Goal: Task Accomplishment & Management: Complete application form

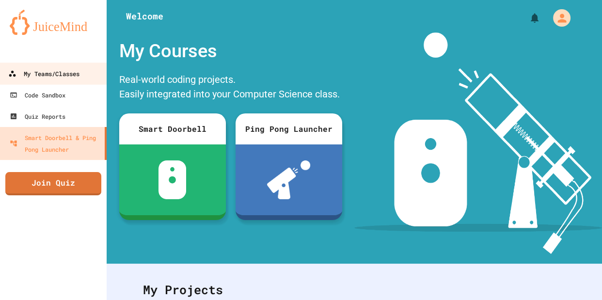
click at [53, 72] on div "My Teams/Classes" at bounding box center [43, 74] width 71 height 12
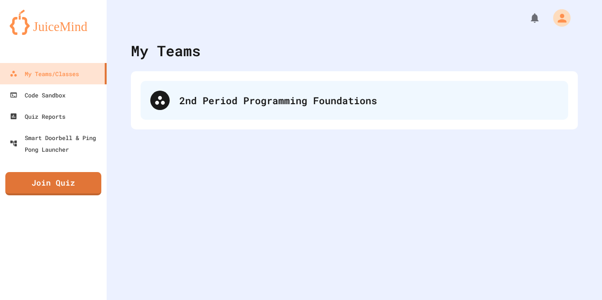
click at [194, 90] on div "2nd Period Programming Foundations" at bounding box center [354, 100] width 427 height 39
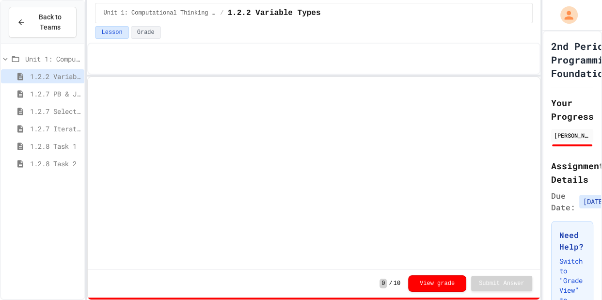
click at [63, 148] on span "1.2.8 Task 1" at bounding box center [55, 146] width 50 height 10
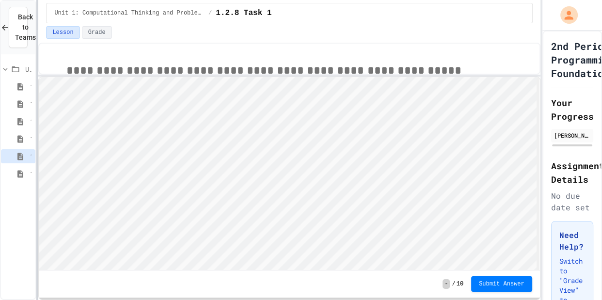
click at [36, 69] on div "**********" at bounding box center [301, 150] width 602 height 300
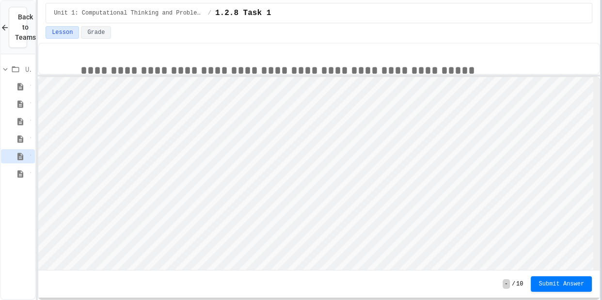
click at [601, 38] on div at bounding box center [601, 150] width 2 height 300
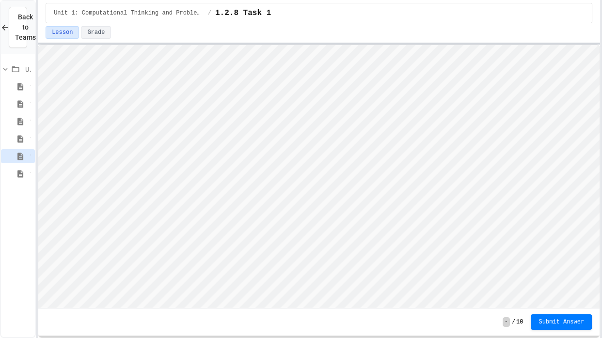
click at [347, 20] on div "**********" at bounding box center [319, 169] width 562 height 338
type textarea "*"
type textarea "**"
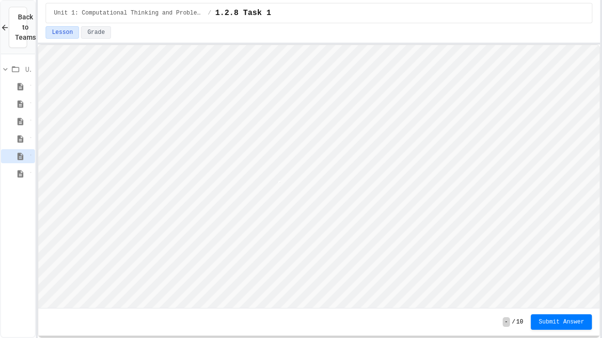
scroll to position [0, 2]
type textarea "*"
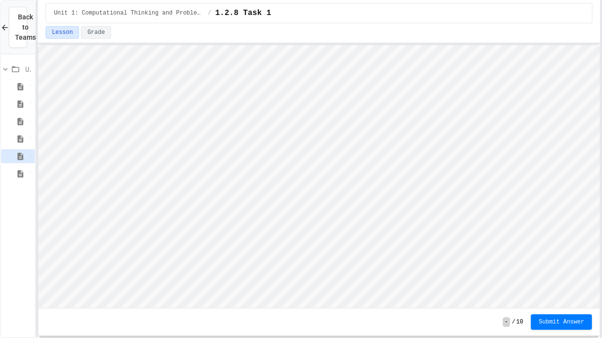
type textarea "*"
click at [558, 299] on span "Submit Answer" at bounding box center [561, 321] width 46 height 8
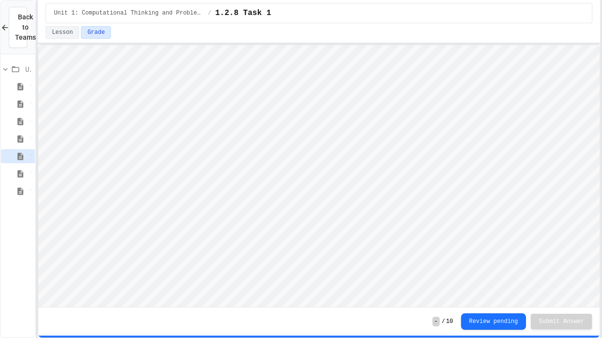
click at [29, 193] on div "1.3.1 Sequencing Patterns/Trends" at bounding box center [18, 191] width 34 height 14
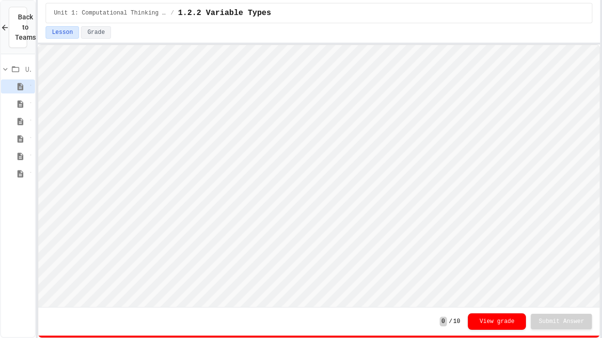
click at [25, 174] on icon at bounding box center [21, 174] width 12 height 9
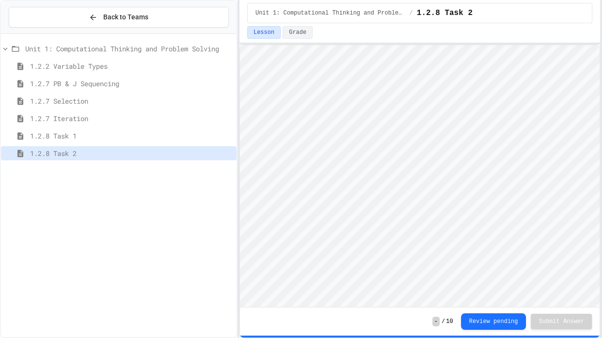
click at [237, 77] on div at bounding box center [238, 169] width 2 height 338
click at [93, 173] on span "1.3.1 Sequencing Patterns/Trends" at bounding box center [131, 171] width 202 height 10
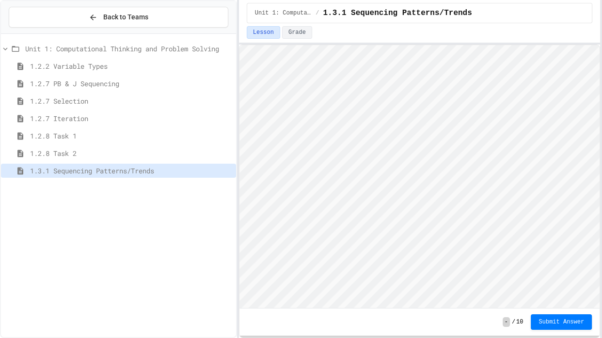
scroll to position [0, 0]
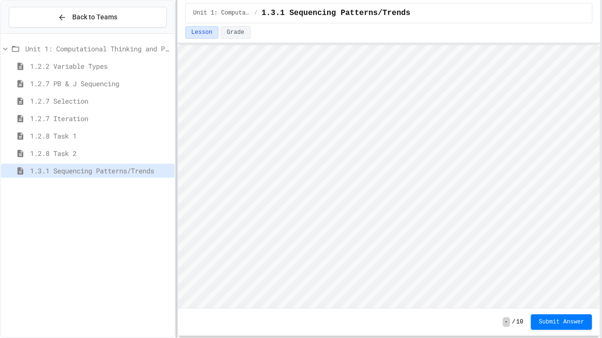
click at [175, 128] on div at bounding box center [176, 169] width 2 height 338
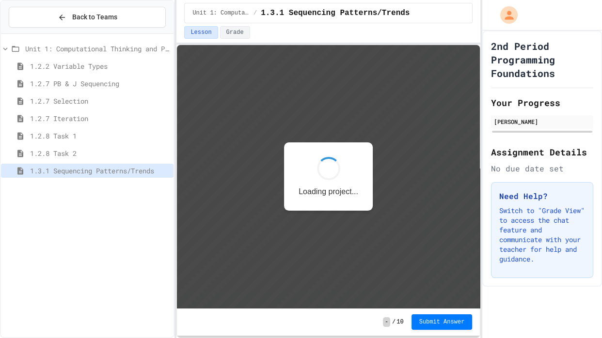
scroll to position [0, 0]
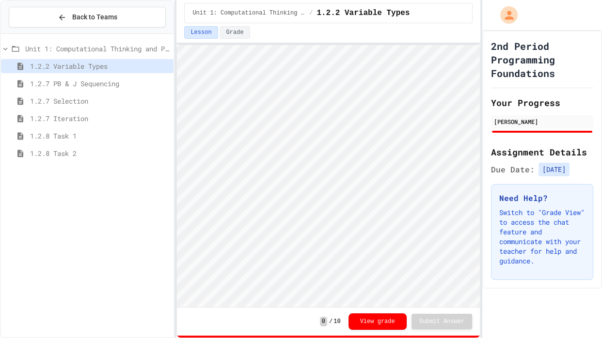
scroll to position [0, 0]
type textarea "*"
click at [96, 171] on span "1.3.1 Sequencing Patterns/Trends" at bounding box center [100, 171] width 140 height 10
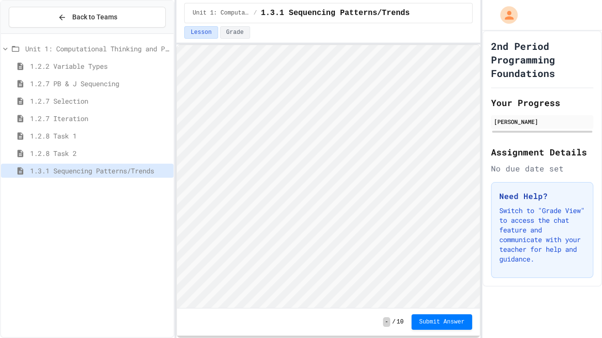
scroll to position [0, 0]
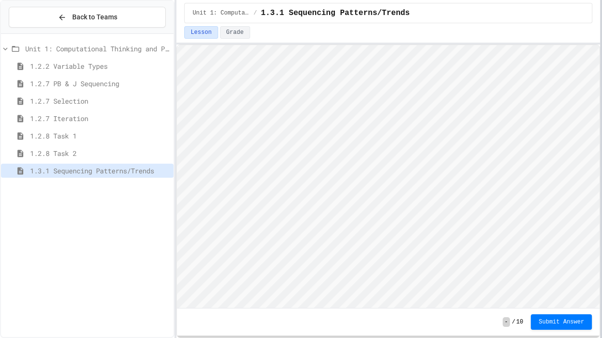
click at [601, 93] on div at bounding box center [601, 169] width 2 height 338
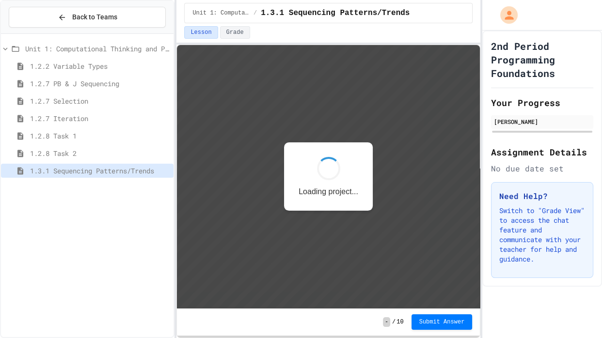
scroll to position [0, 0]
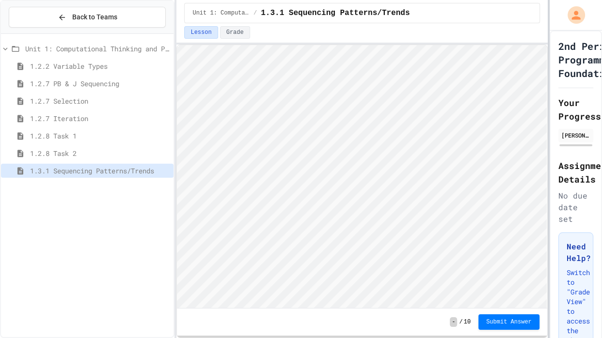
click at [548, 95] on div at bounding box center [549, 169] width 2 height 338
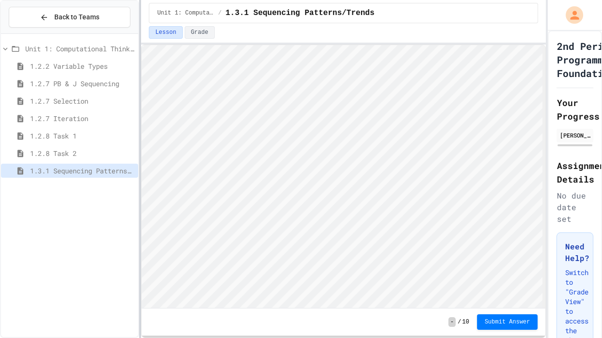
click at [139, 153] on div at bounding box center [140, 169] width 2 height 338
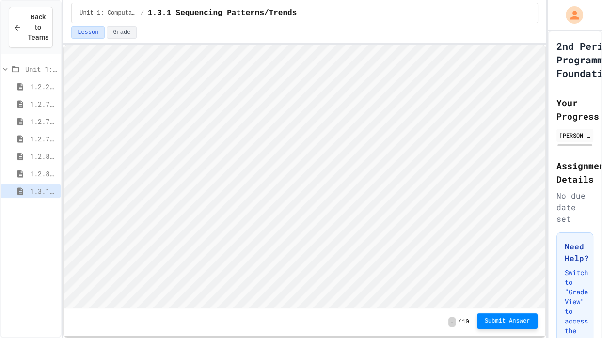
click at [501, 324] on span "Submit Answer" at bounding box center [508, 321] width 46 height 8
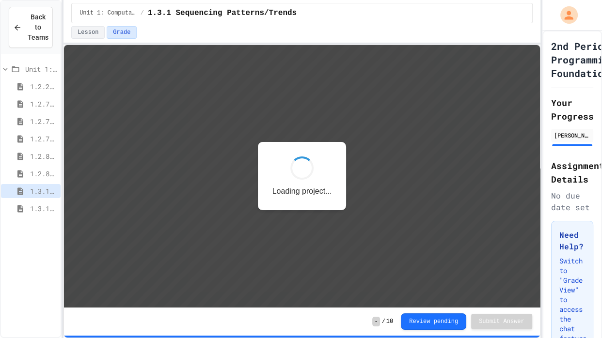
scroll to position [0, 0]
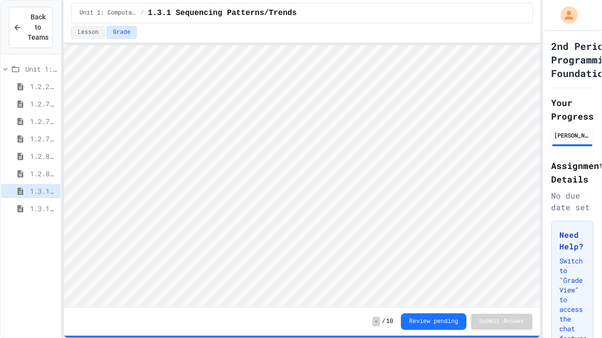
click at [41, 208] on span "1.3.1 Selection Patterns/Trends" at bounding box center [43, 208] width 27 height 10
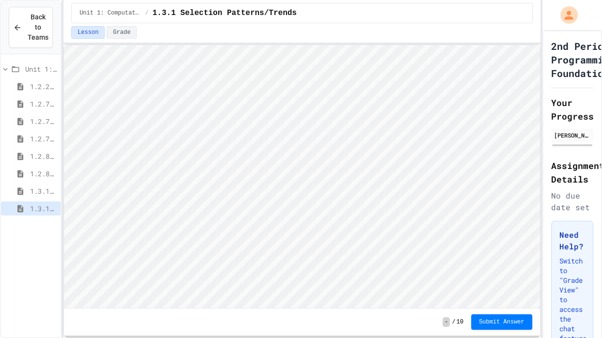
scroll to position [0, 0]
click at [540, 45] on html "Loading project... ! Error Loading Project There was an error loading the proje…" at bounding box center [302, 45] width 476 height 0
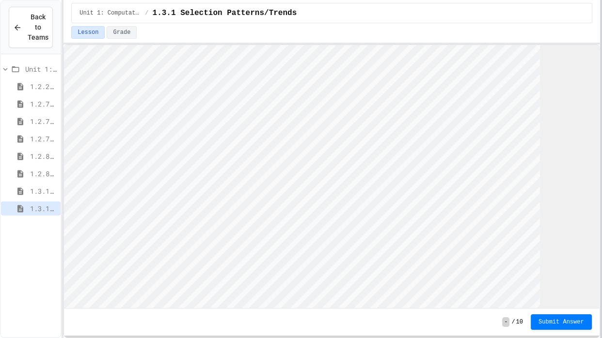
click at [600, 149] on div at bounding box center [601, 169] width 2 height 338
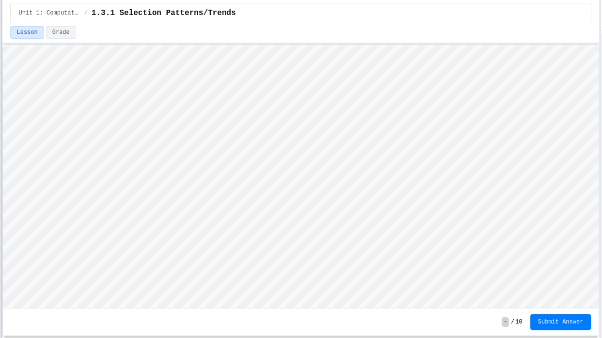
click at [0, 177] on div "Back to Teams Unit 1: Computational Thinking and Problem Solving 1.2.2 Variable…" at bounding box center [301, 169] width 602 height 338
click at [3, 45] on html "Loading project... ! Error Loading Project There was an error loading the proje…" at bounding box center [300, 45] width 595 height 0
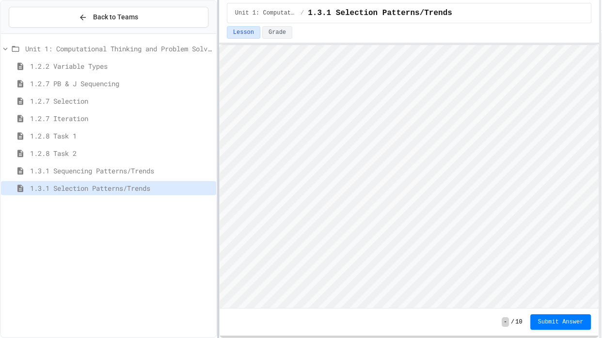
click at [219, 104] on div at bounding box center [218, 169] width 2 height 338
click at [115, 208] on span "1.3.1 Iteration Patterns/Trends" at bounding box center [121, 206] width 182 height 10
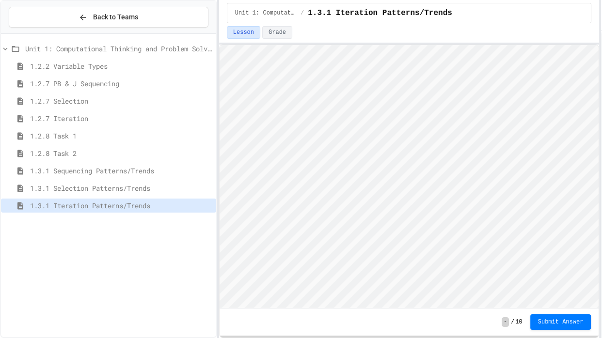
scroll to position [0, 0]
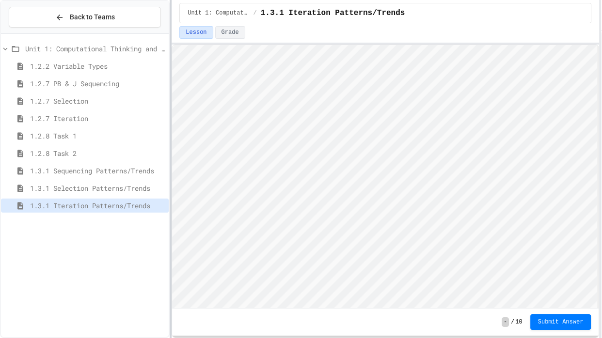
click at [170, 128] on div at bounding box center [171, 169] width 2 height 338
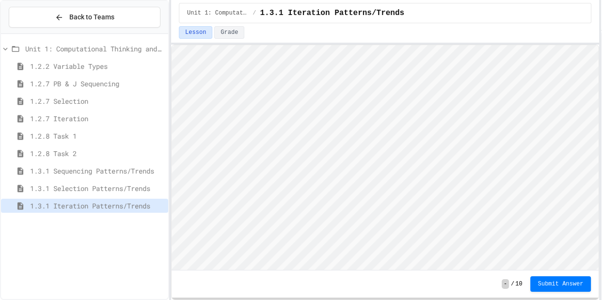
click at [168, 126] on div "Back to Teams Unit 1: Computational Thinking and Problem Solving 1.2.2 Variable…" at bounding box center [301, 150] width 602 height 300
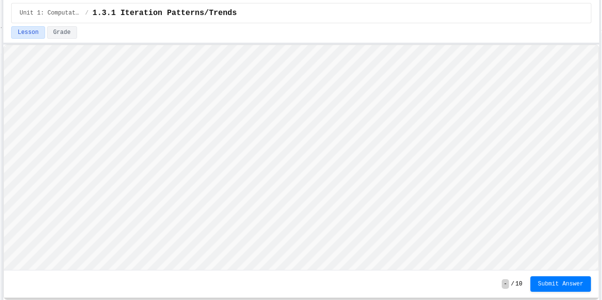
click at [0, 116] on div "Back to Teams Unit 1: Computational Thinking and Problem Solving 1.2.2 Variable…" at bounding box center [301, 150] width 602 height 300
click at [250, 45] on html "Loading project... ! Error Loading Project There was an error loading the proje…" at bounding box center [301, 45] width 595 height 0
click at [250, 0] on html "We are updating our servers at 7PM EST on 3/11/2025. JuiceMind should continue …" at bounding box center [301, 150] width 602 height 300
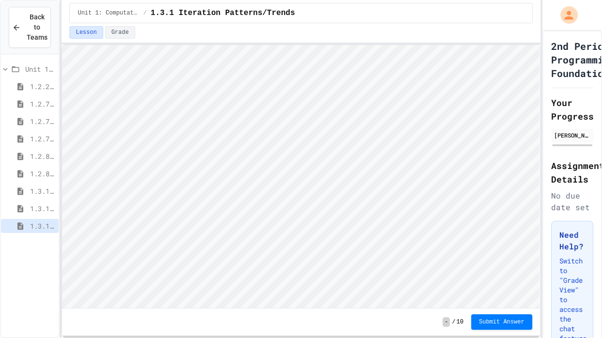
scroll to position [0, 0]
click at [495, 327] on button "Submit Answer" at bounding box center [501, 321] width 61 height 16
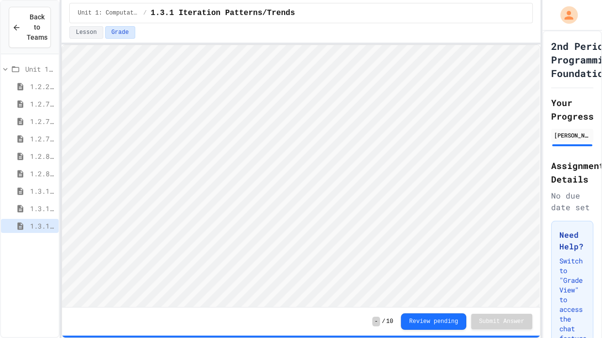
click at [40, 210] on span "1.3.1 Selection Patterns/Trends" at bounding box center [42, 208] width 25 height 10
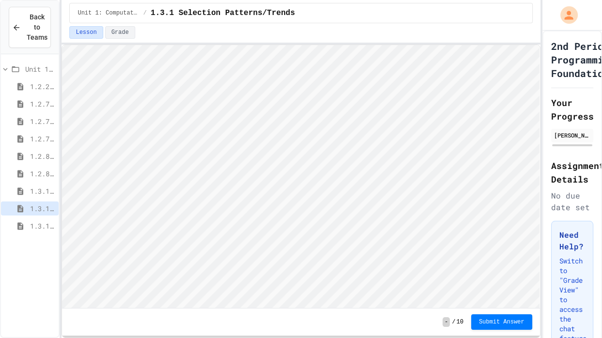
scroll to position [0, 0]
click at [506, 322] on span "Submit Answer" at bounding box center [502, 321] width 46 height 8
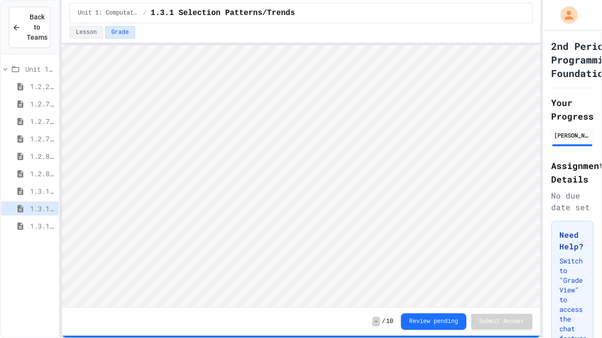
click at [35, 193] on span "1.3.1 Sequencing Patterns/Trends" at bounding box center [42, 191] width 25 height 10
